Goal: Information Seeking & Learning: Learn about a topic

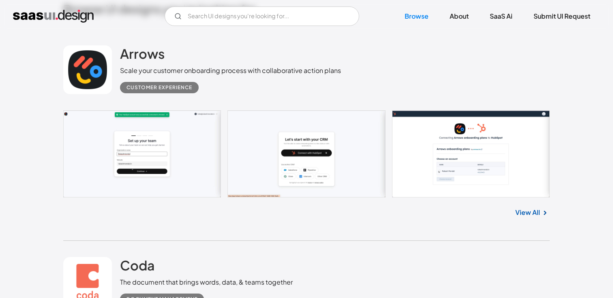
scroll to position [202, 0]
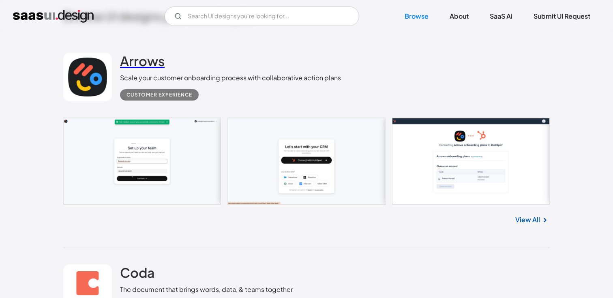
click at [146, 62] on h2 "Arrows" at bounding box center [142, 61] width 45 height 16
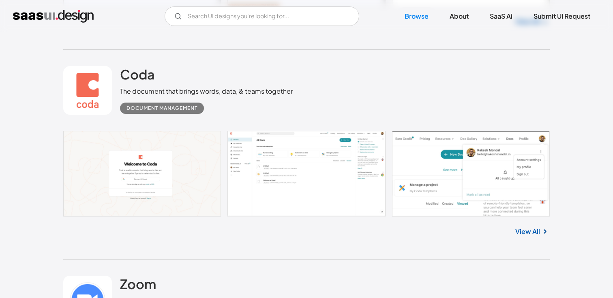
scroll to position [404, 0]
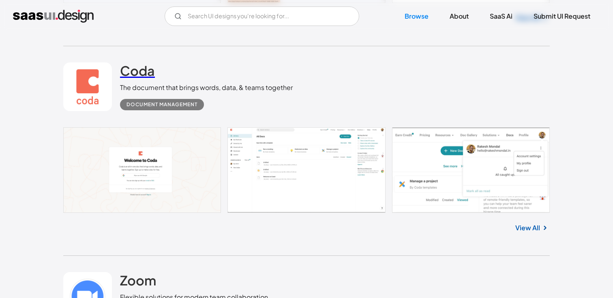
click at [138, 76] on h2 "Coda" at bounding box center [137, 70] width 35 height 16
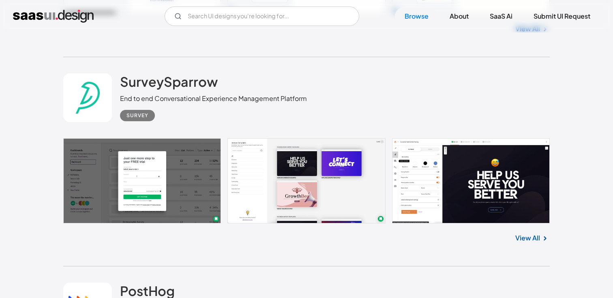
scroll to position [808, 0]
click at [155, 81] on h2 "SurveySparrow" at bounding box center [169, 81] width 98 height 16
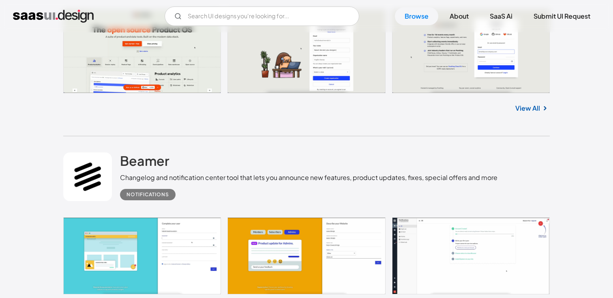
scroll to position [1166, 0]
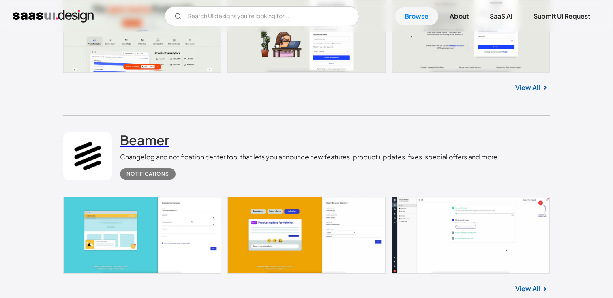
click at [155, 140] on h2 "Beamer" at bounding box center [144, 140] width 49 height 16
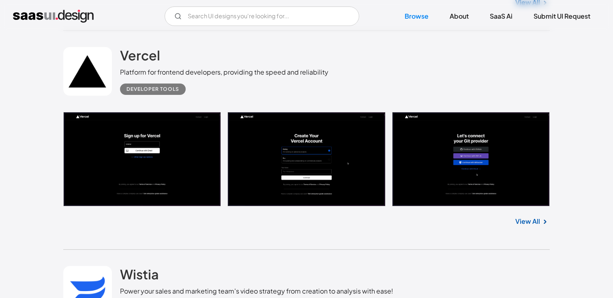
scroll to position [1454, 0]
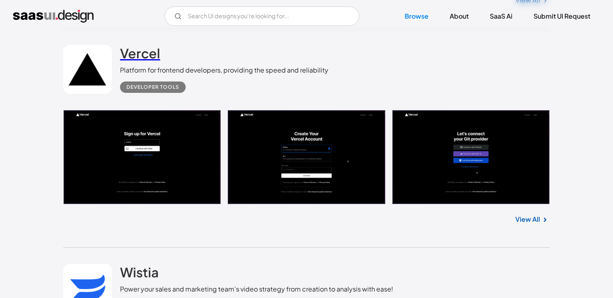
click at [134, 51] on h2 "Vercel" at bounding box center [140, 53] width 40 height 16
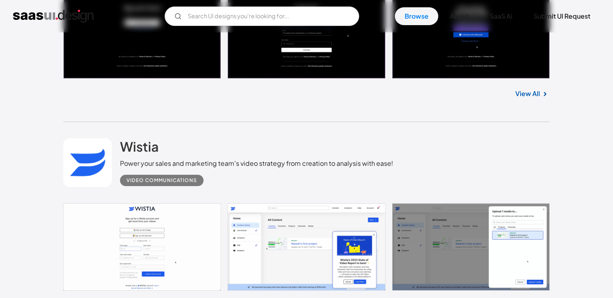
scroll to position [1580, 0]
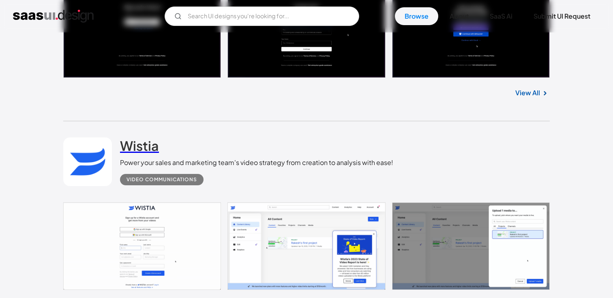
click at [148, 147] on h2 "Wistia" at bounding box center [139, 145] width 39 height 16
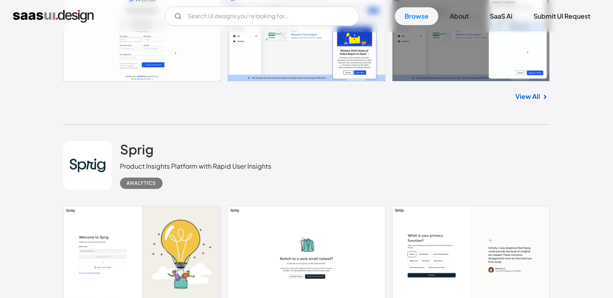
scroll to position [1790, 0]
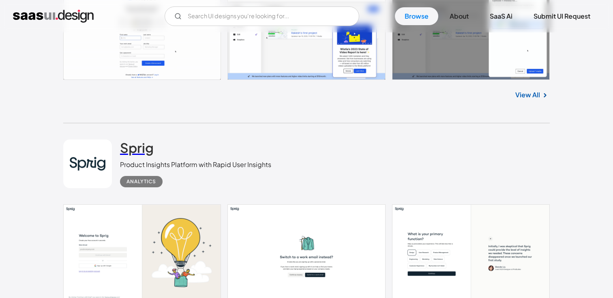
click at [143, 150] on h2 "Sprig" at bounding box center [137, 147] width 34 height 16
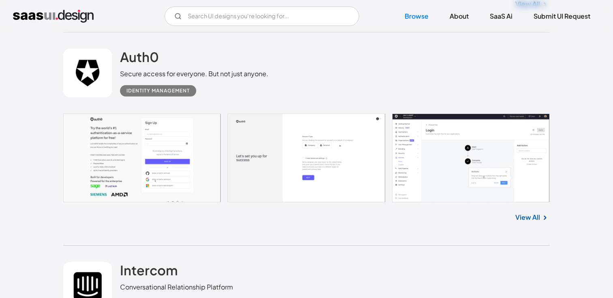
scroll to position [2969, 0]
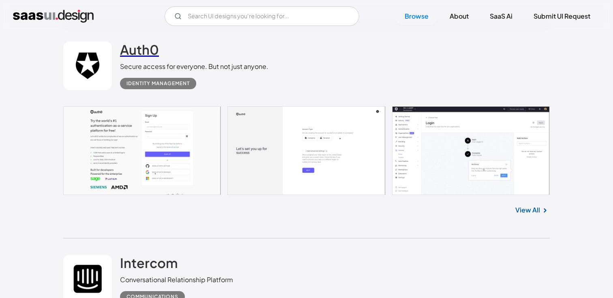
click at [123, 57] on h2 "Auth0" at bounding box center [139, 49] width 39 height 16
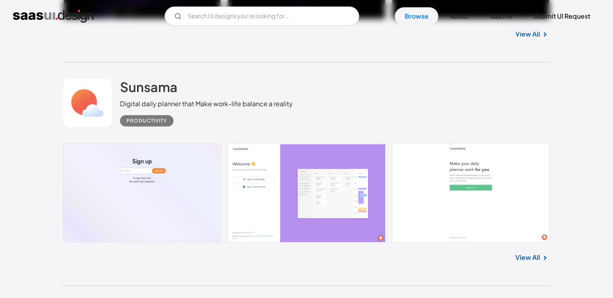
scroll to position [4010, 0]
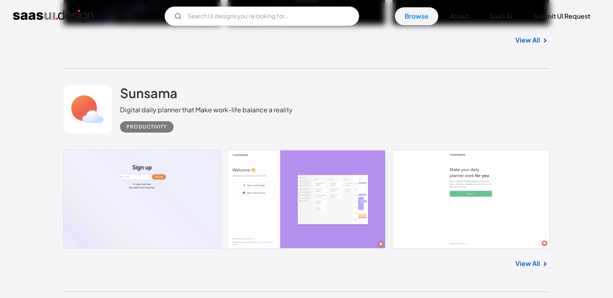
click at [162, 105] on div "Digital daily planner that Make work-life balance a reality" at bounding box center [206, 110] width 173 height 10
click at [162, 88] on h2 "Sunsama" at bounding box center [149, 93] width 58 height 16
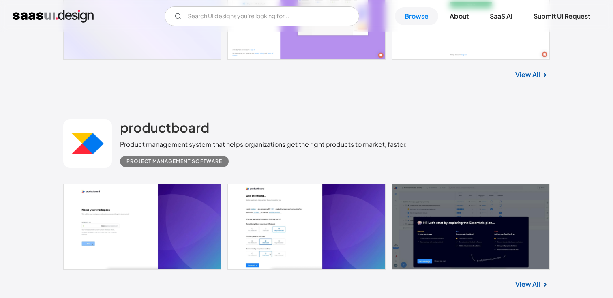
scroll to position [4231, 0]
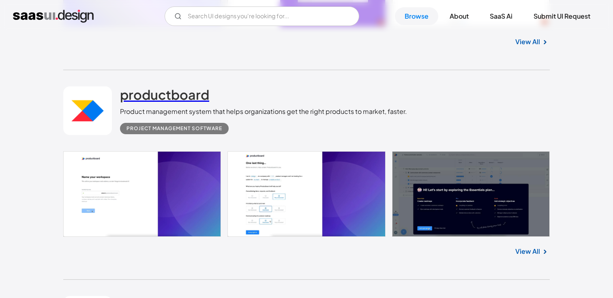
click at [172, 88] on h2 "productboard" at bounding box center [164, 94] width 89 height 16
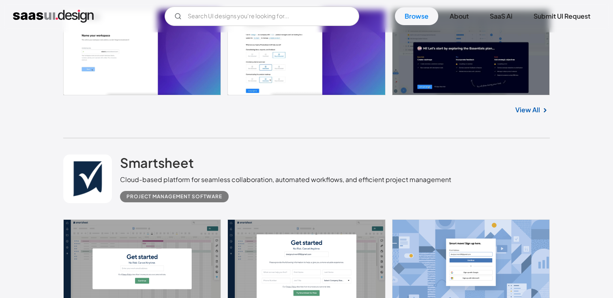
scroll to position [4377, 0]
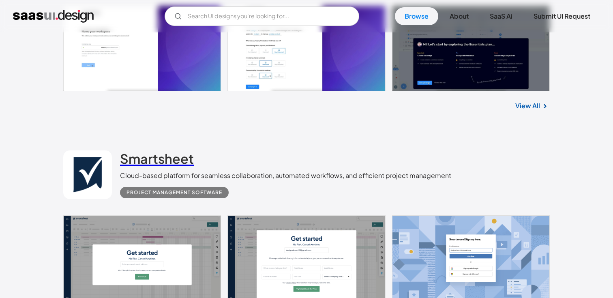
click at [170, 158] on h2 "Smartsheet" at bounding box center [157, 158] width 74 height 16
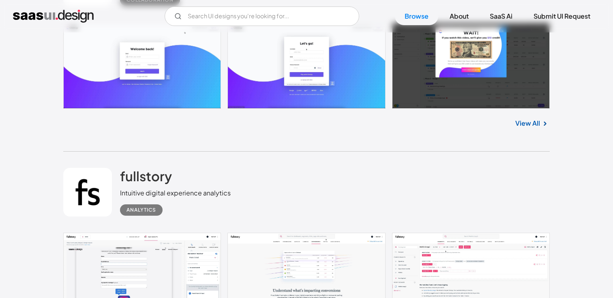
scroll to position [4798, 0]
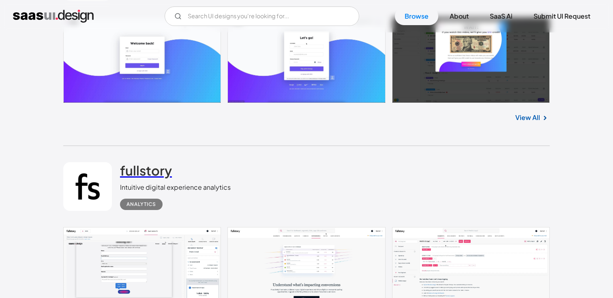
click at [164, 162] on h2 "fullstory" at bounding box center [146, 170] width 52 height 16
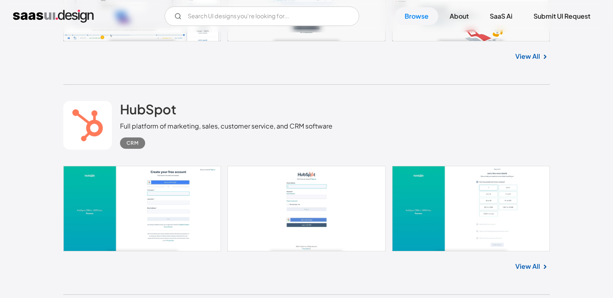
scroll to position [5072, 0]
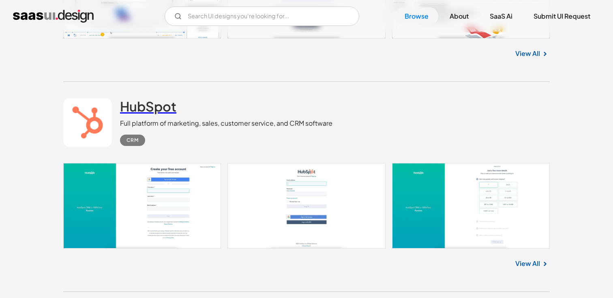
click at [138, 98] on h2 "HubSpot" at bounding box center [148, 106] width 56 height 16
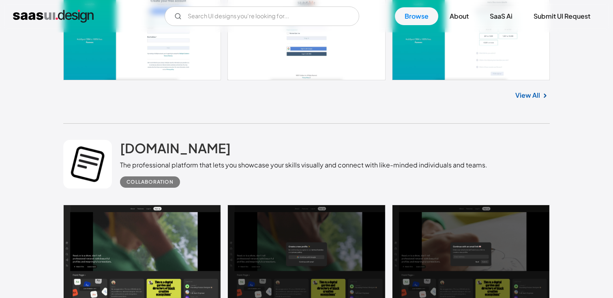
scroll to position [5240, 0]
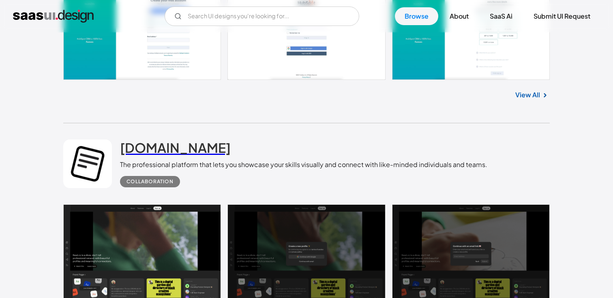
click at [150, 147] on h2 "[DOMAIN_NAME]" at bounding box center [175, 147] width 111 height 16
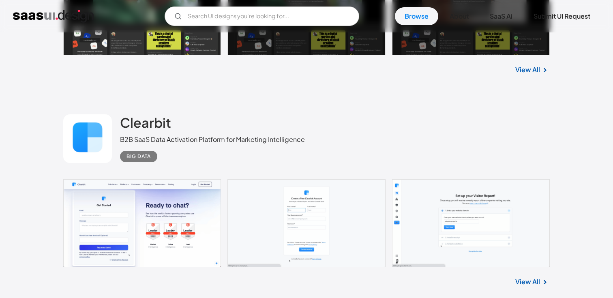
scroll to position [5503, 0]
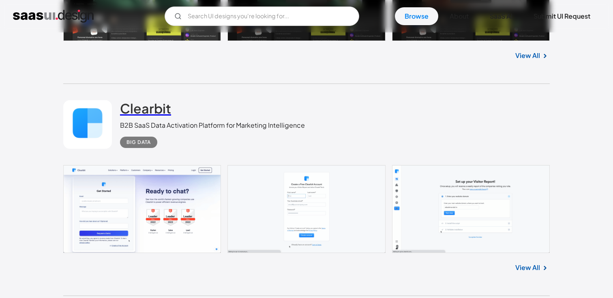
click at [135, 100] on h2 "Clearbit" at bounding box center [145, 108] width 51 height 16
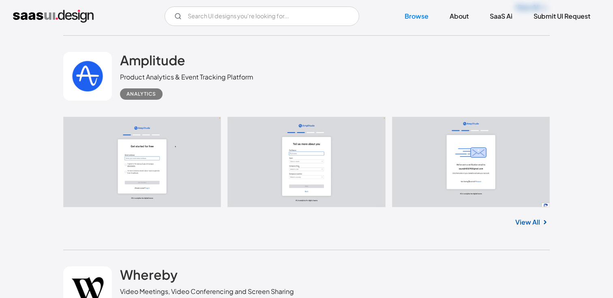
scroll to position [5981, 0]
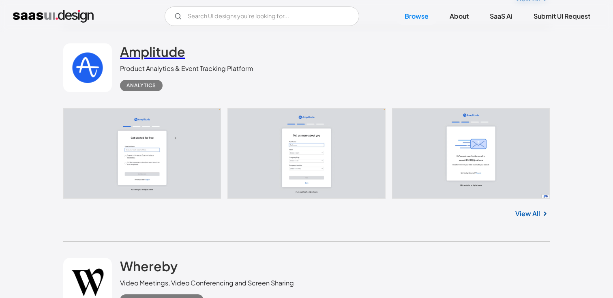
click at [154, 43] on h2 "Amplitude" at bounding box center [152, 51] width 65 height 16
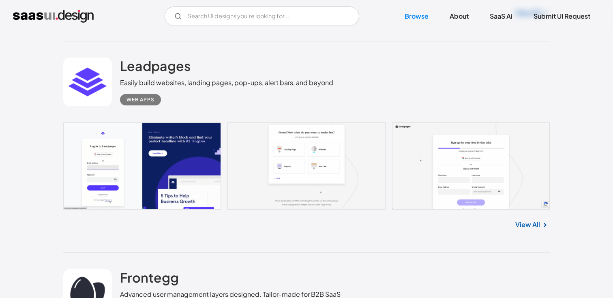
scroll to position [6608, 0]
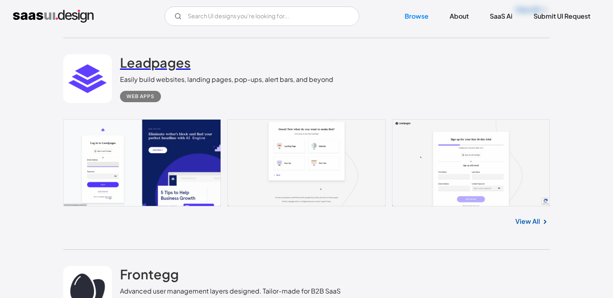
click at [124, 60] on h2 "Leadpages" at bounding box center [155, 62] width 70 height 16
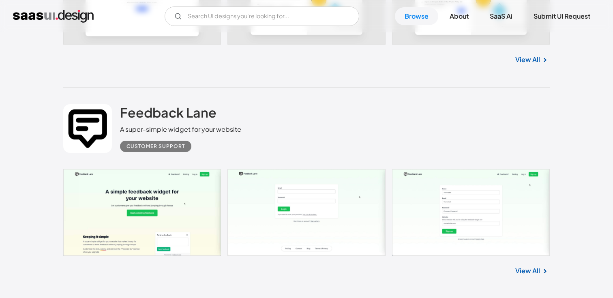
scroll to position [7629, 0]
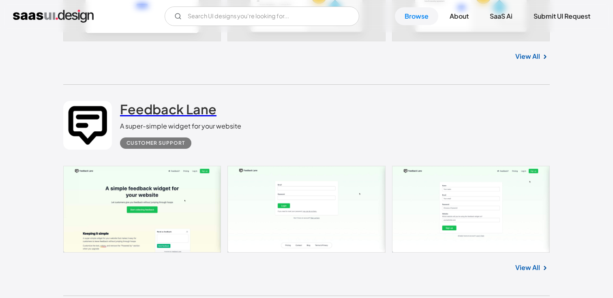
click at [124, 109] on h2 "Feedback Lane" at bounding box center [168, 109] width 96 height 16
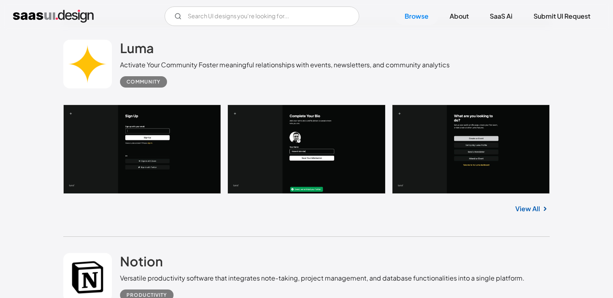
scroll to position [7891, 0]
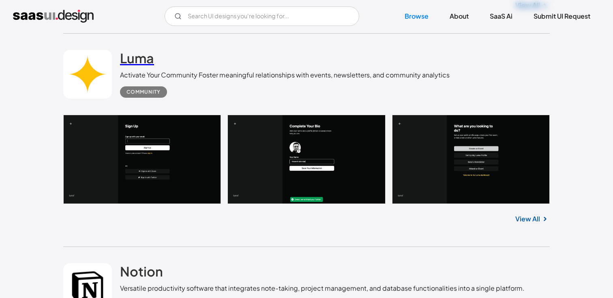
click at [133, 57] on h2 "Luma" at bounding box center [137, 58] width 34 height 16
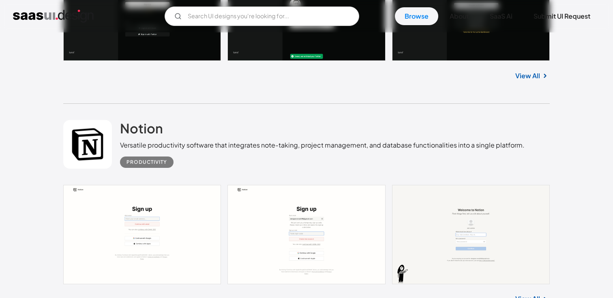
scroll to position [8031, 0]
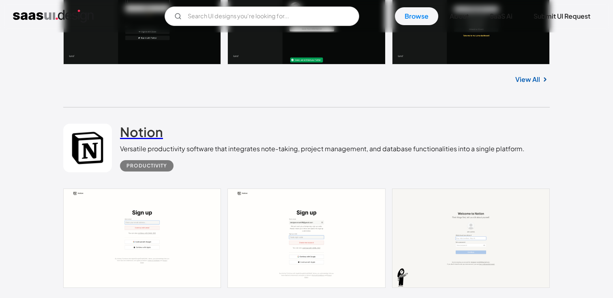
click at [136, 132] on h2 "Notion" at bounding box center [141, 132] width 43 height 16
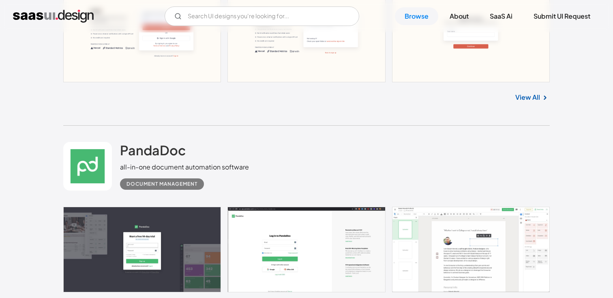
scroll to position [9127, 0]
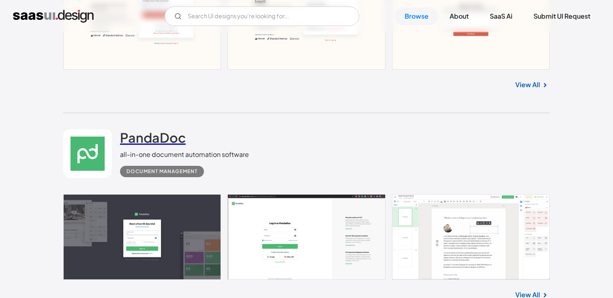
click at [137, 134] on h2 "PandaDoc" at bounding box center [153, 137] width 66 height 16
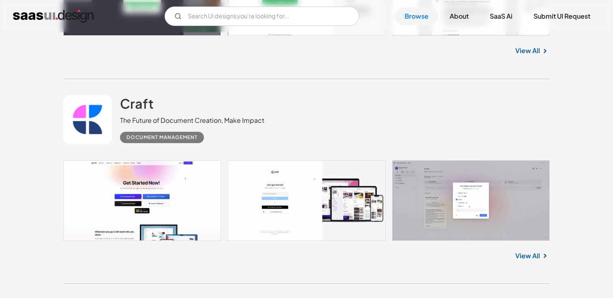
scroll to position [9381, 0]
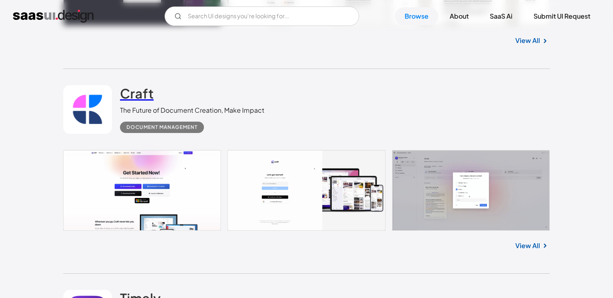
click at [132, 85] on h2 "Craft" at bounding box center [137, 93] width 34 height 16
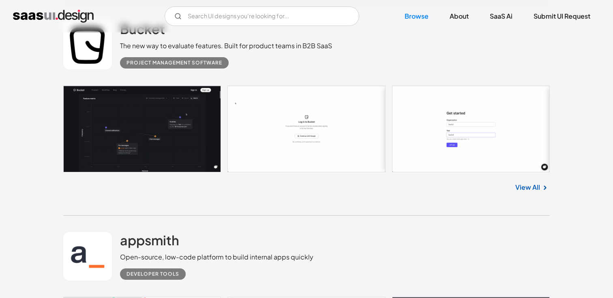
scroll to position [10265, 0]
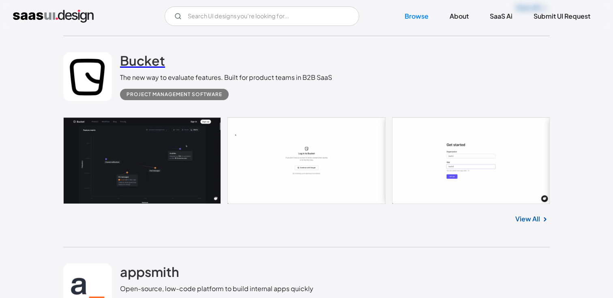
click at [128, 68] on h2 "Bucket" at bounding box center [142, 60] width 45 height 16
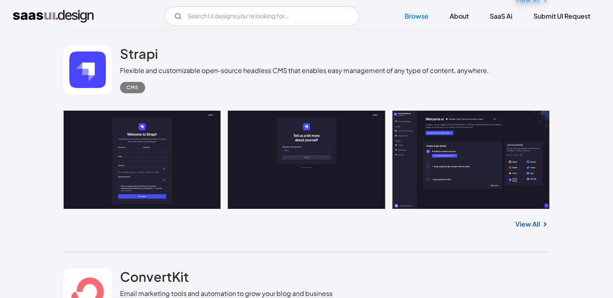
scroll to position [10646, 0]
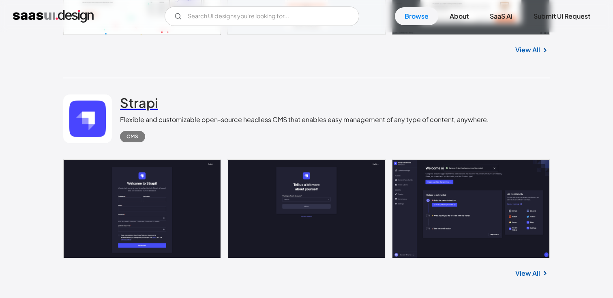
click at [133, 113] on link "Strapi" at bounding box center [139, 104] width 38 height 20
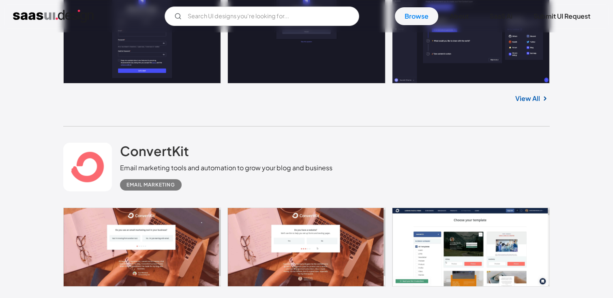
scroll to position [10828, 0]
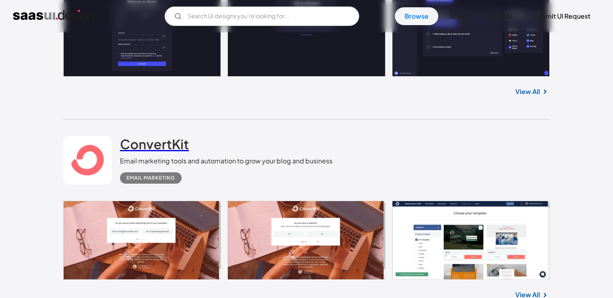
click at [173, 140] on h2 "ConvertKit" at bounding box center [154, 144] width 69 height 16
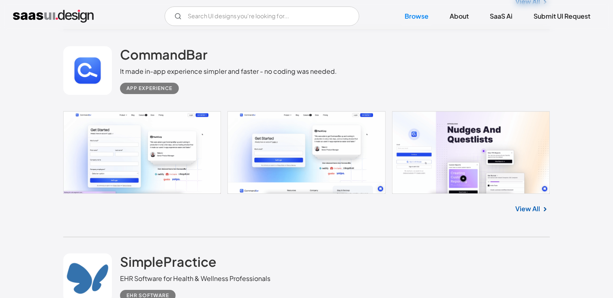
scroll to position [11343, 0]
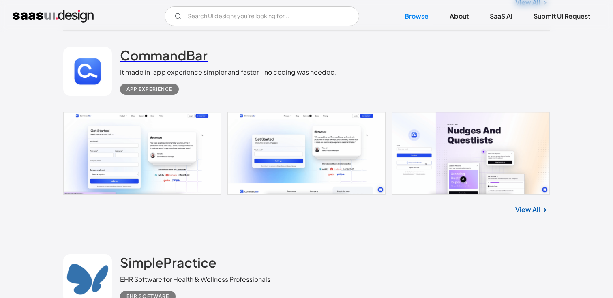
click at [155, 57] on h2 "CommandBar" at bounding box center [164, 55] width 88 height 16
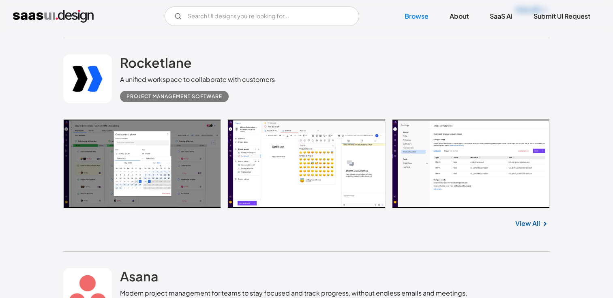
scroll to position [12839, 0]
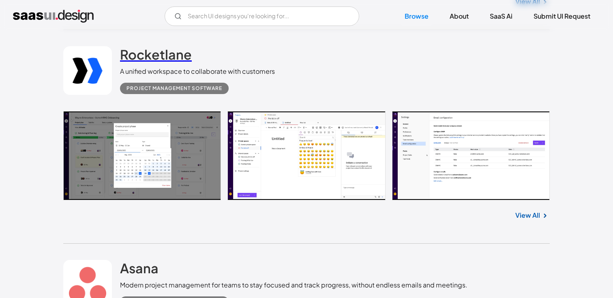
click at [166, 57] on h2 "Rocketlane" at bounding box center [156, 54] width 72 height 16
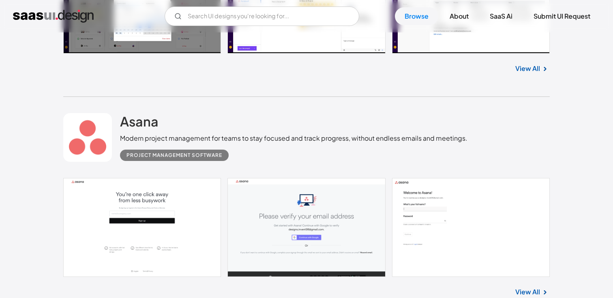
scroll to position [13012, 0]
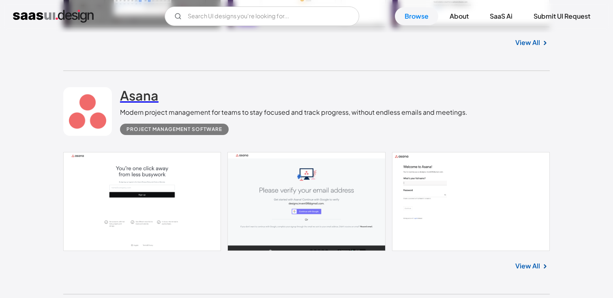
click at [150, 103] on h2 "Asana" at bounding box center [139, 95] width 38 height 16
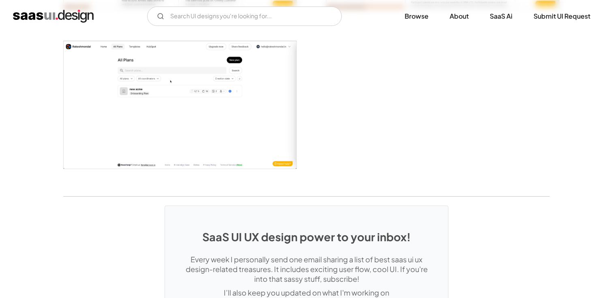
scroll to position [1915, 0]
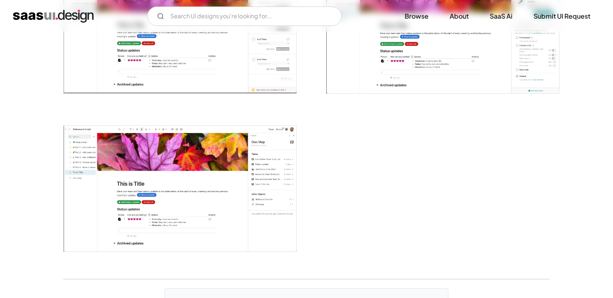
scroll to position [2202, 0]
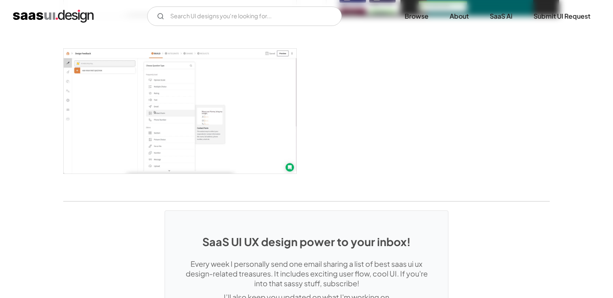
scroll to position [2032, 0]
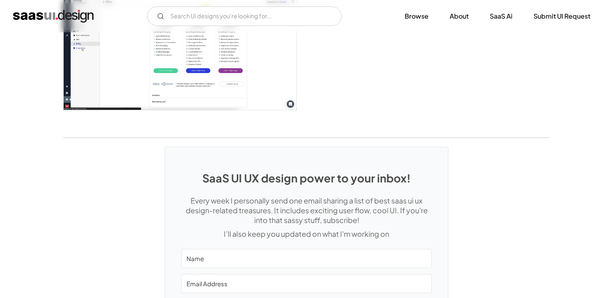
scroll to position [1166, 0]
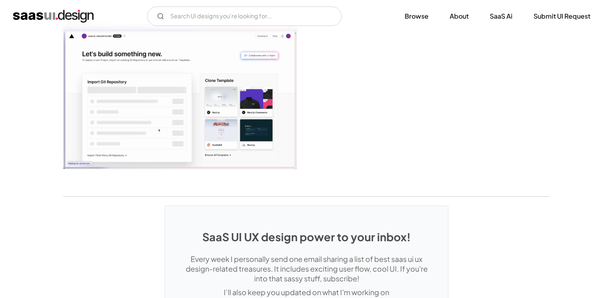
scroll to position [2044, 0]
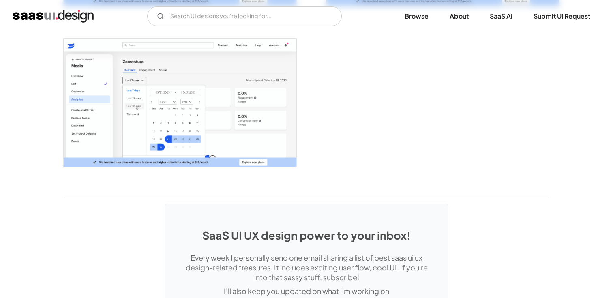
scroll to position [1934, 0]
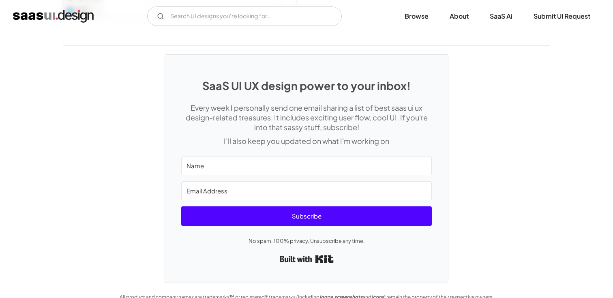
scroll to position [2108, 0]
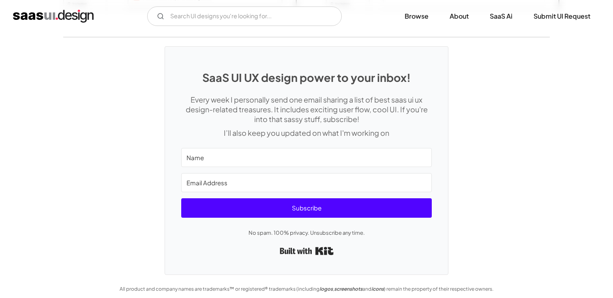
scroll to position [2110, 0]
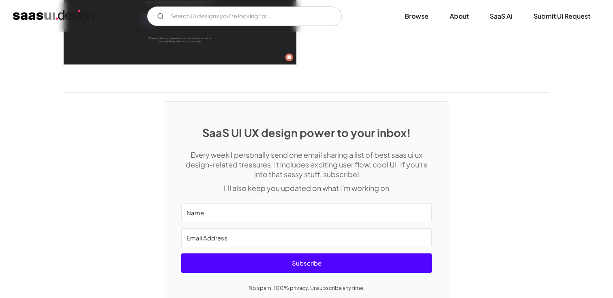
scroll to position [2462, 0]
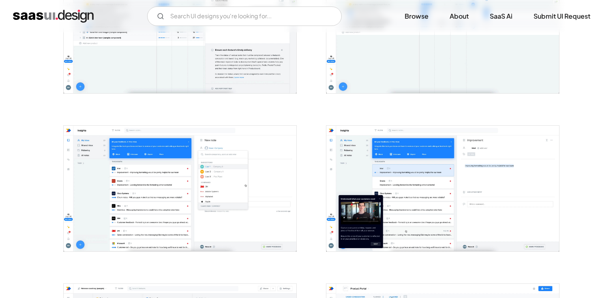
scroll to position [534, 0]
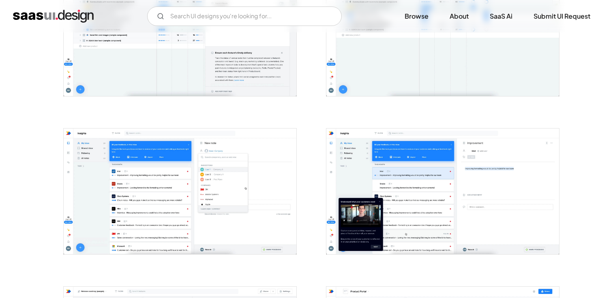
click at [392, 164] on img "open lightbox" at bounding box center [442, 190] width 233 height 125
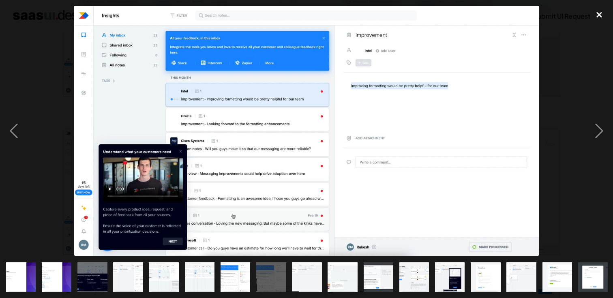
click at [596, 11] on div "close lightbox" at bounding box center [599, 15] width 28 height 18
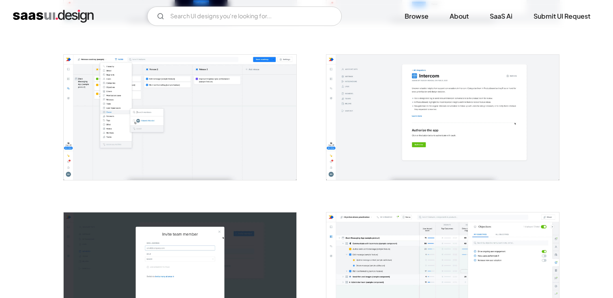
scroll to position [1323, 0]
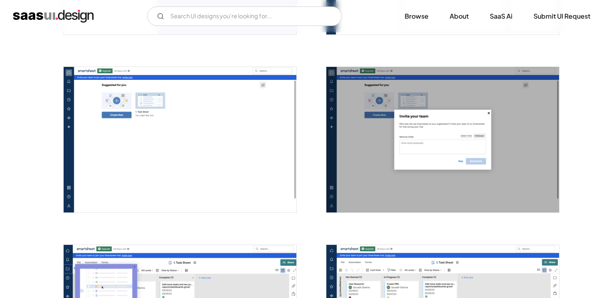
scroll to position [1179, 0]
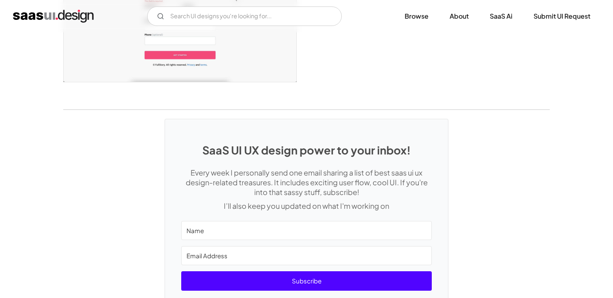
scroll to position [1731, 0]
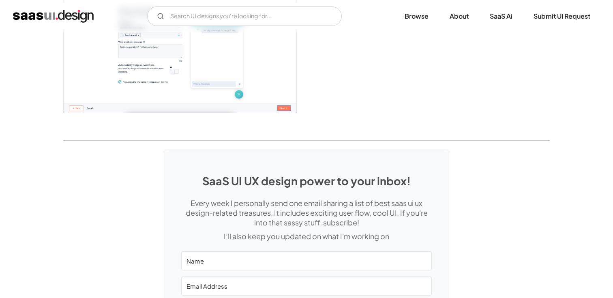
scroll to position [1309, 0]
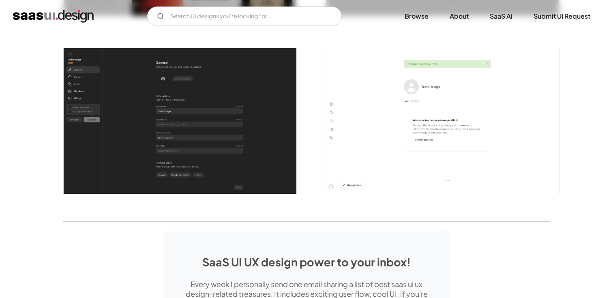
scroll to position [2091, 0]
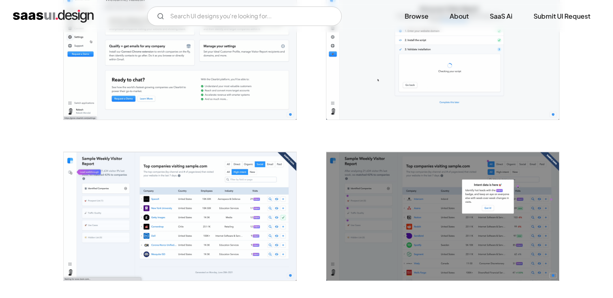
scroll to position [1327, 0]
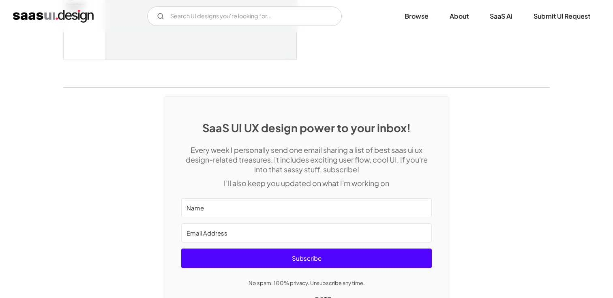
scroll to position [2090, 0]
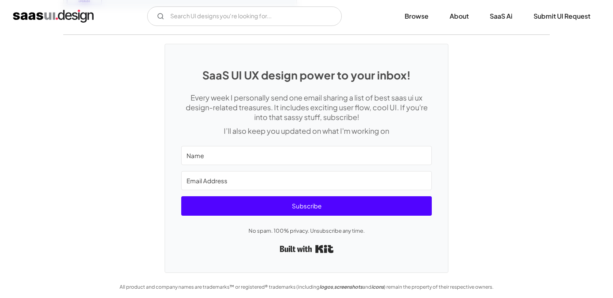
scroll to position [2240, 0]
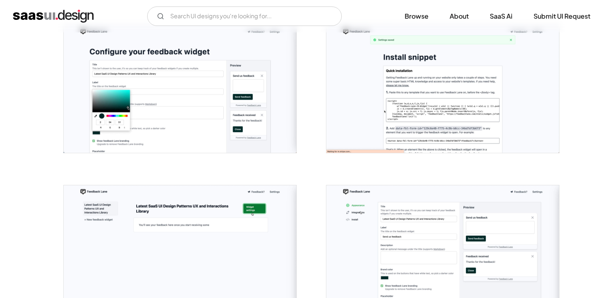
scroll to position [472, 0]
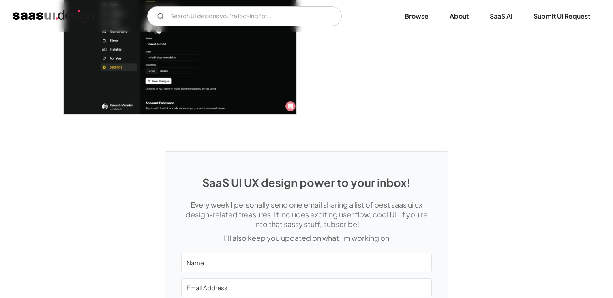
scroll to position [2181, 0]
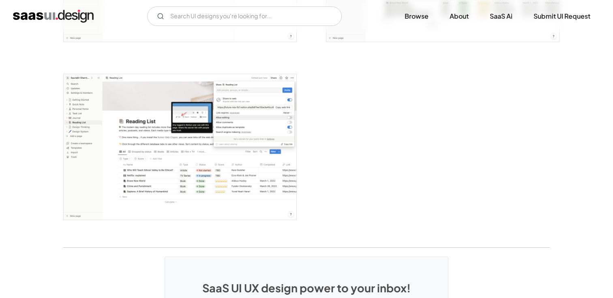
scroll to position [2242, 0]
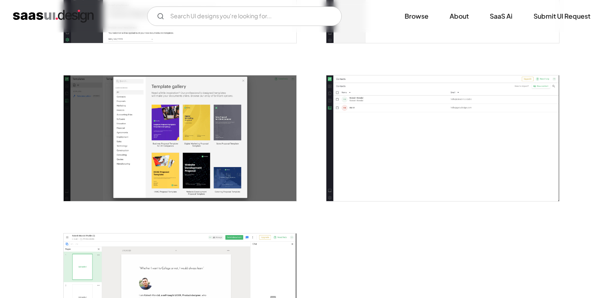
scroll to position [1545, 0]
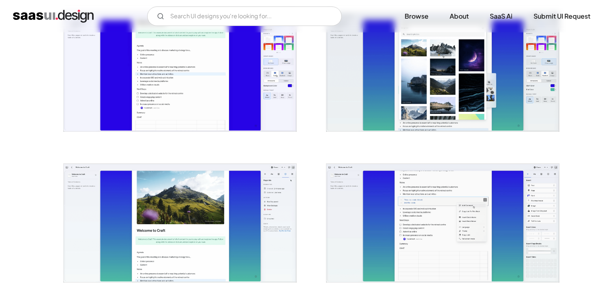
scroll to position [1109, 0]
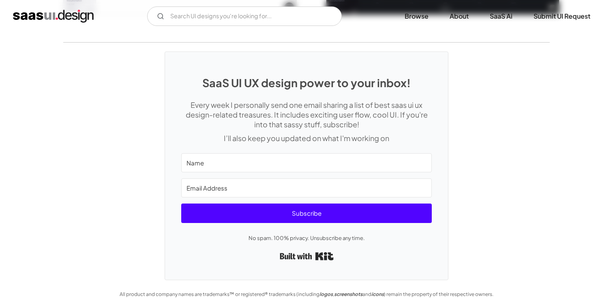
scroll to position [1745, 0]
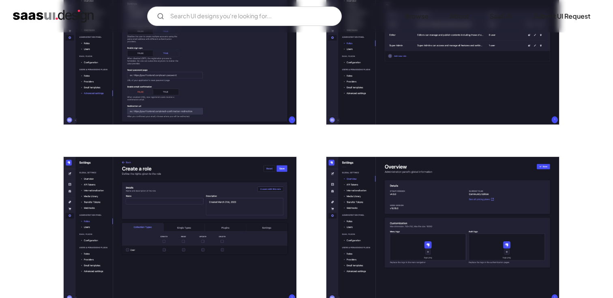
scroll to position [1643, 0]
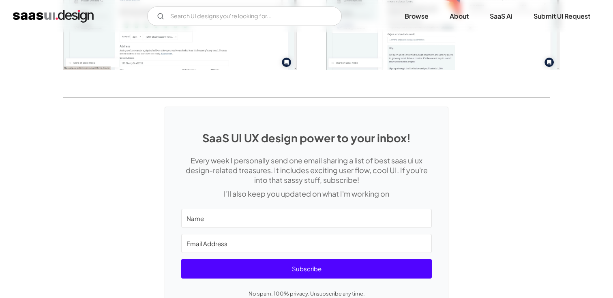
scroll to position [1779, 0]
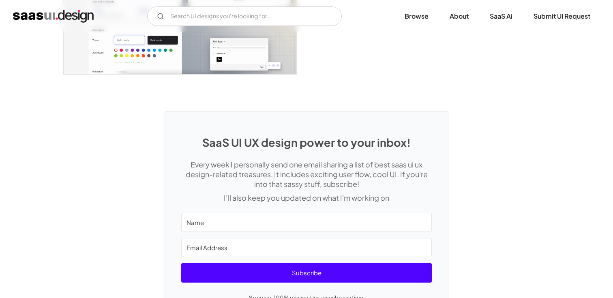
scroll to position [1993, 0]
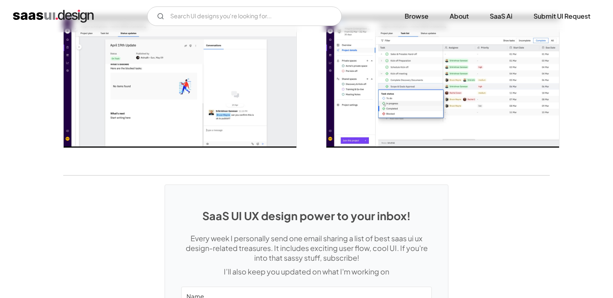
scroll to position [1300, 0]
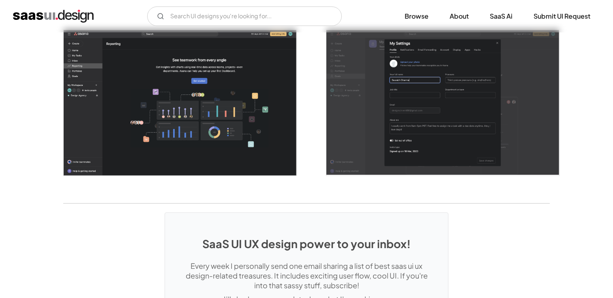
scroll to position [2286, 0]
